Goal: Transaction & Acquisition: Purchase product/service

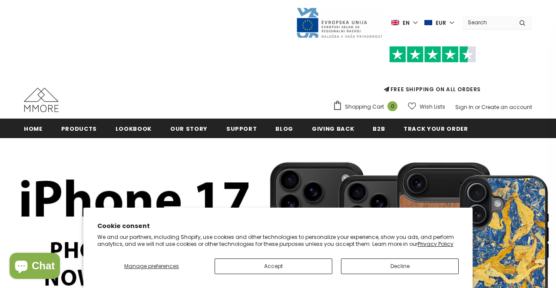
click at [294, 267] on button "Accept" at bounding box center [273, 266] width 118 height 16
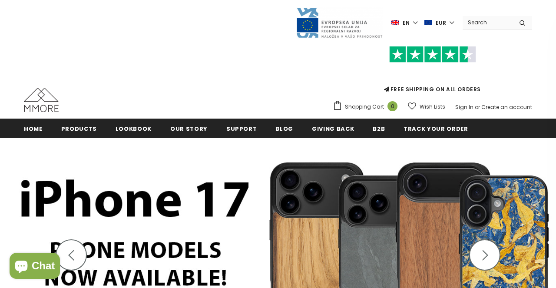
scroll to position [75, 0]
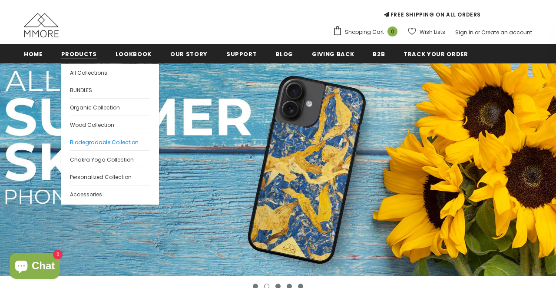
click at [103, 142] on span "Biodegradable Collection" at bounding box center [104, 141] width 69 height 7
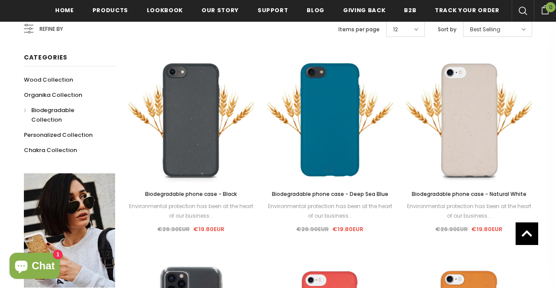
scroll to position [177, 0]
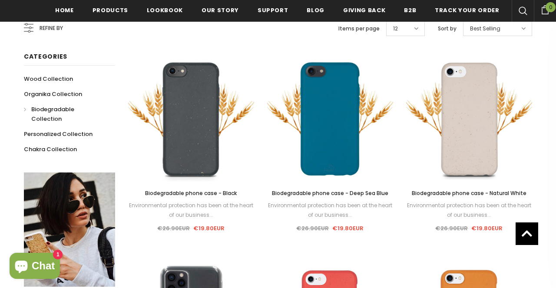
click at [410, 36] on div "12" at bounding box center [405, 28] width 39 height 16
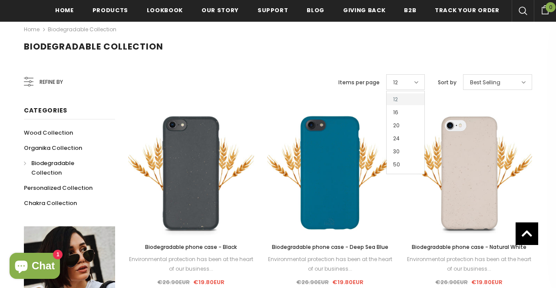
click at [417, 84] on icon at bounding box center [416, 82] width 4 height 7
click at [403, 168] on span "50" at bounding box center [405, 164] width 38 height 12
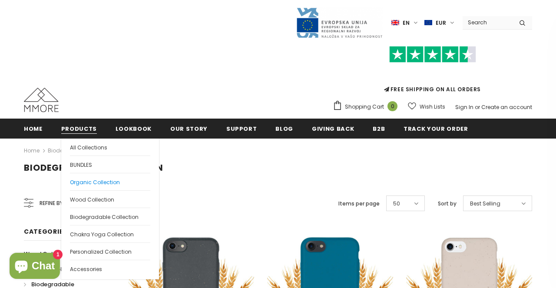
click at [101, 182] on span "Organic Collection" at bounding box center [95, 181] width 50 height 7
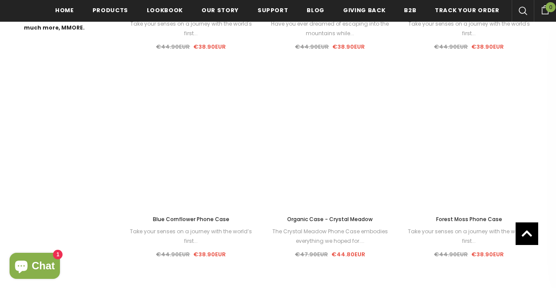
scroll to position [566, 0]
